Goal: Task Accomplishment & Management: Use online tool/utility

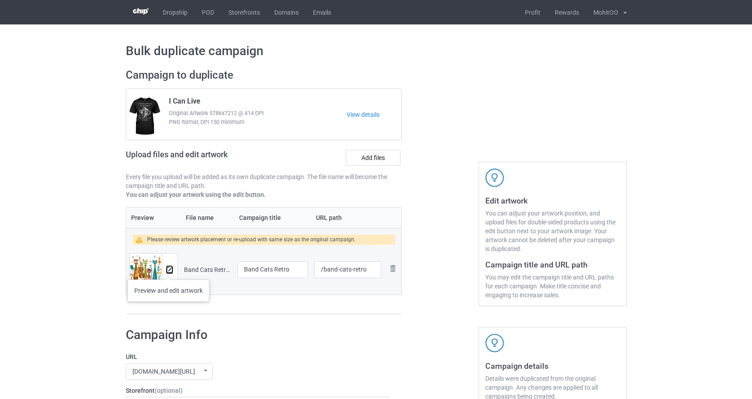
click at [169, 271] on img at bounding box center [170, 270] width 6 height 6
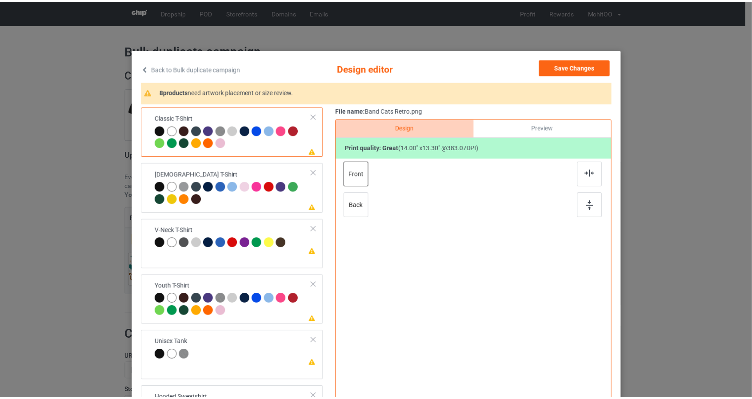
scroll to position [44, 0]
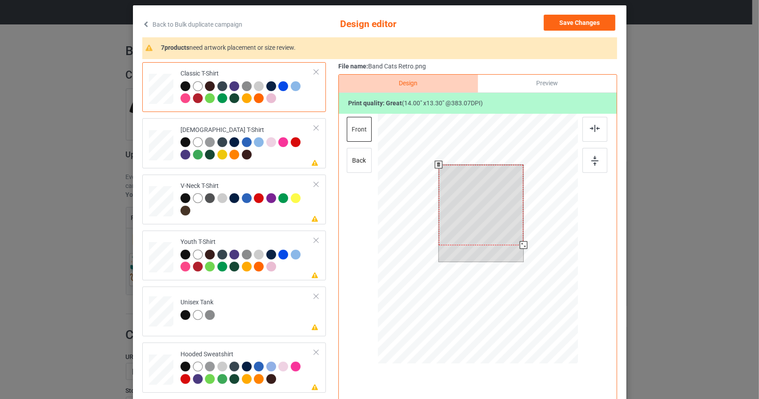
click at [558, 278] on div at bounding box center [478, 240] width 200 height 253
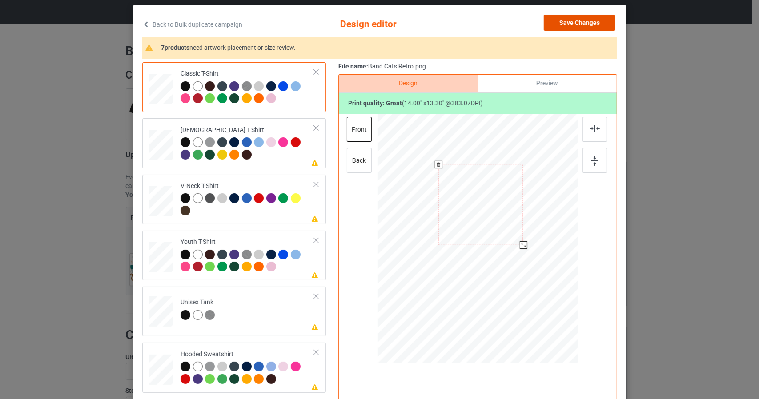
click at [584, 20] on button "Save Changes" at bounding box center [580, 23] width 72 height 16
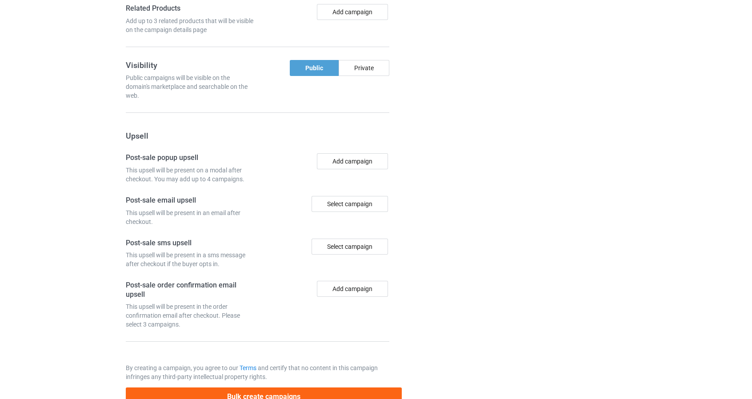
scroll to position [746, 0]
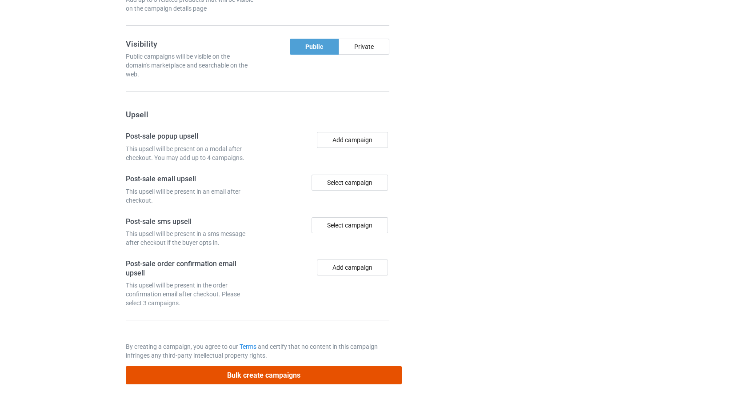
click at [390, 371] on button "Bulk create campaigns" at bounding box center [264, 375] width 277 height 18
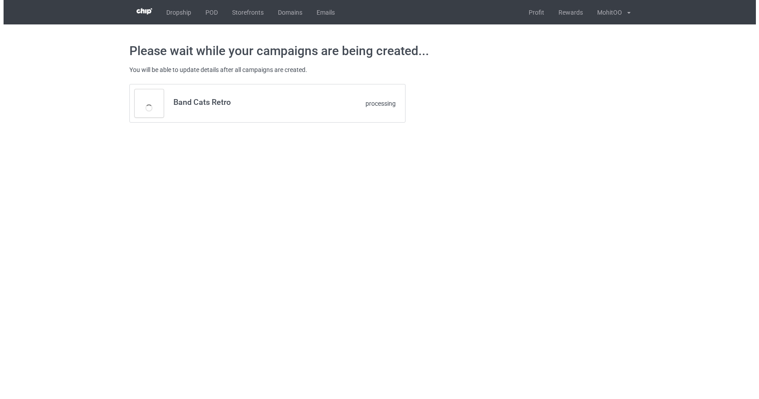
scroll to position [0, 0]
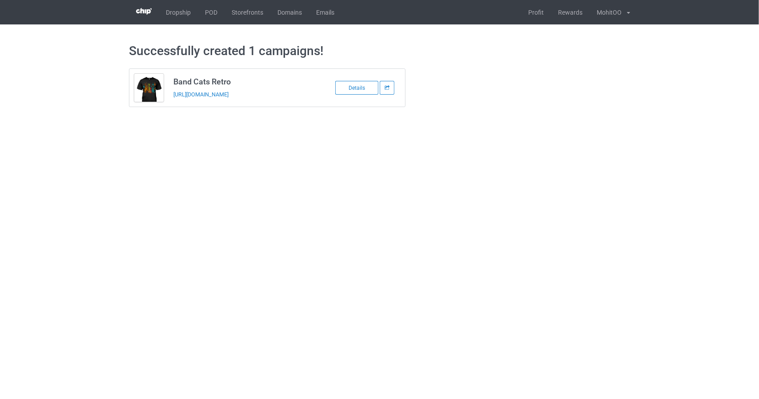
click at [238, 205] on body "Dropship POD Storefronts Domains Emails Profit Rewards MohitOO Settings Logout …" at bounding box center [379, 199] width 759 height 399
click at [198, 81] on h3 "Band Cats Retro" at bounding box center [243, 81] width 141 height 10
copy h3 "Band Cats Retro"
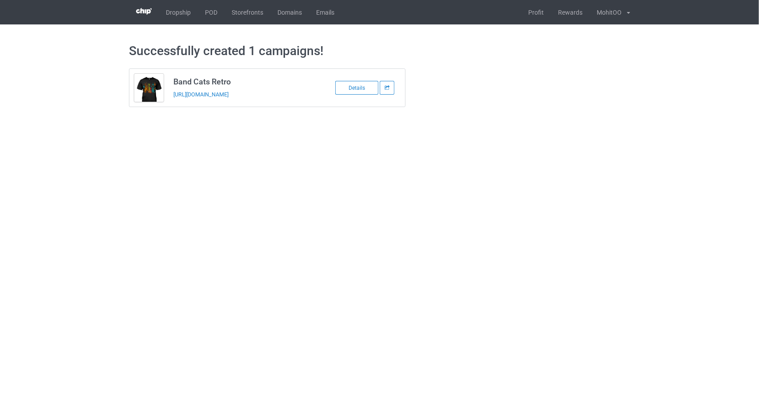
click at [313, 187] on body "Dropship POD Storefronts Domains Emails Profit Rewards MohitOO Settings Logout …" at bounding box center [379, 199] width 759 height 399
drag, startPoint x: 523, startPoint y: 163, endPoint x: 398, endPoint y: 164, distance: 124.5
click at [450, 183] on body "Dropship POD Storefronts Domains Emails Profit Rewards MohitOO Settings Logout …" at bounding box center [379, 199] width 759 height 399
click at [214, 15] on link "POD" at bounding box center [211, 12] width 27 height 24
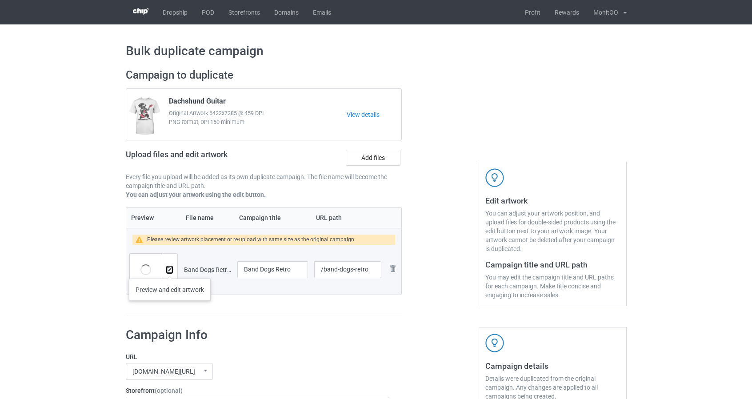
click at [169, 270] on img at bounding box center [170, 270] width 6 height 6
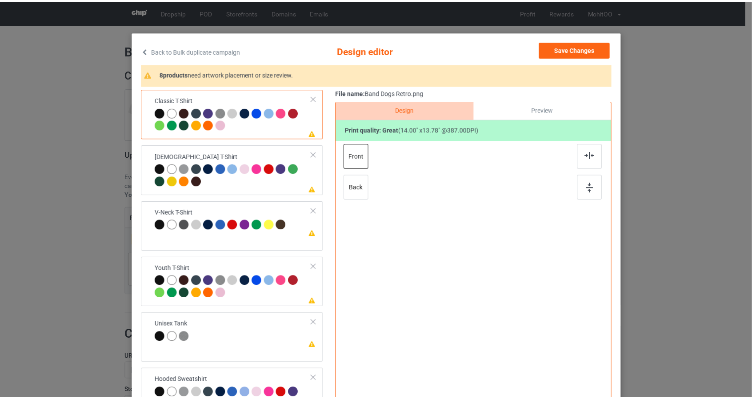
scroll to position [44, 0]
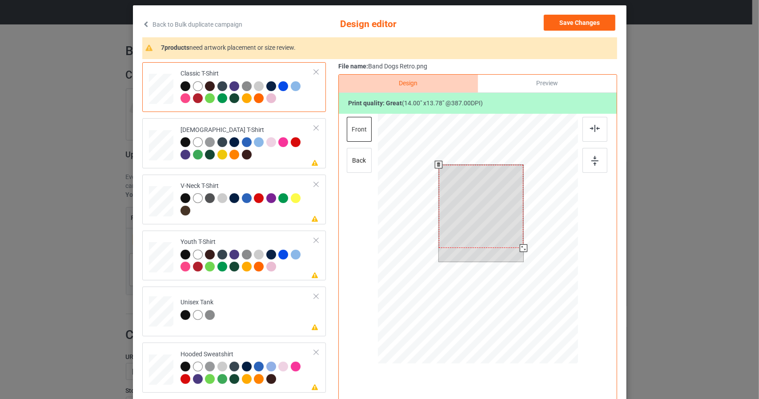
click at [563, 303] on div at bounding box center [478, 240] width 200 height 253
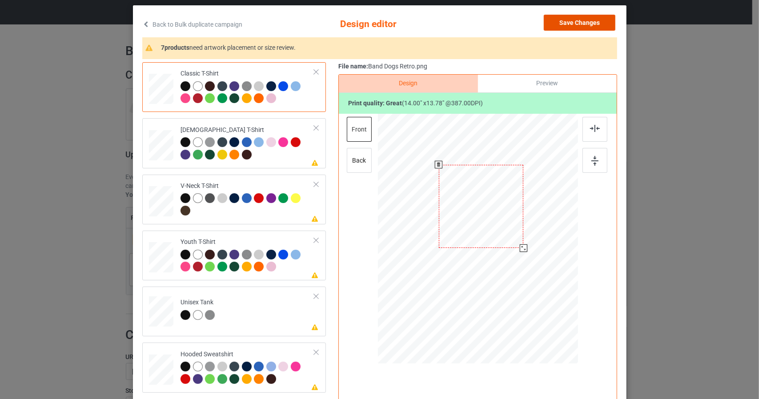
click at [597, 25] on button "Save Changes" at bounding box center [580, 23] width 72 height 16
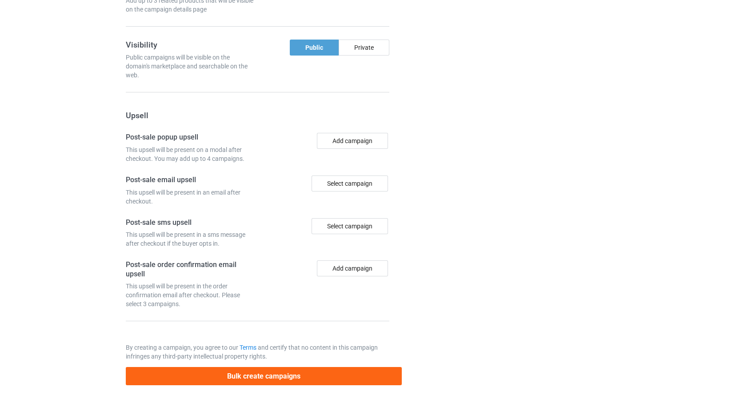
scroll to position [746, 0]
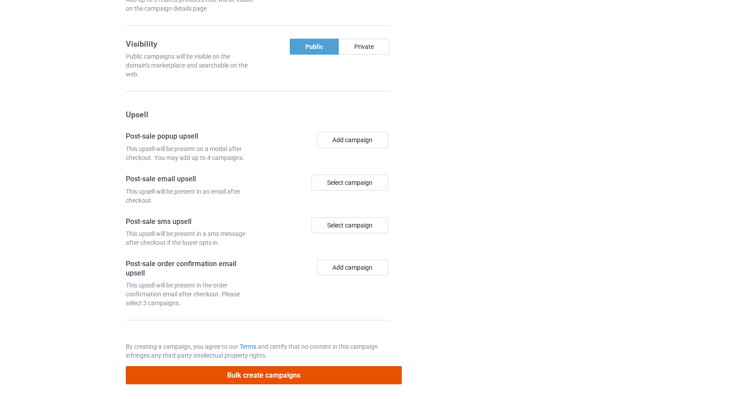
click at [387, 369] on button "Bulk create campaigns" at bounding box center [264, 375] width 277 height 18
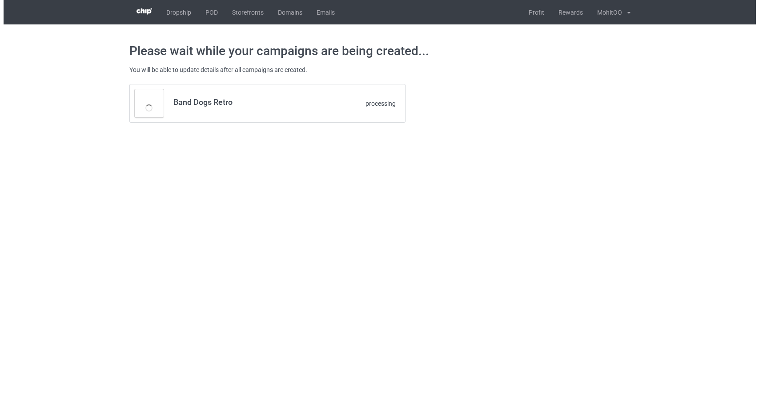
scroll to position [0, 0]
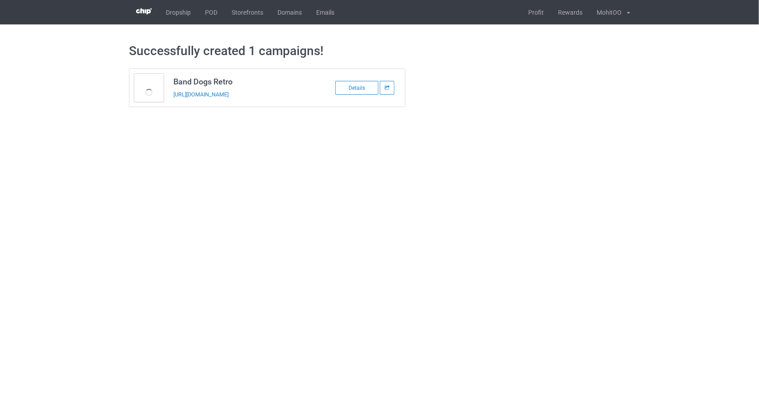
click at [285, 177] on body "Dropship POD Storefronts Domains Emails Profit Rewards MohitOO Settings Logout …" at bounding box center [379, 199] width 759 height 399
